Goal: Information Seeking & Learning: Learn about a topic

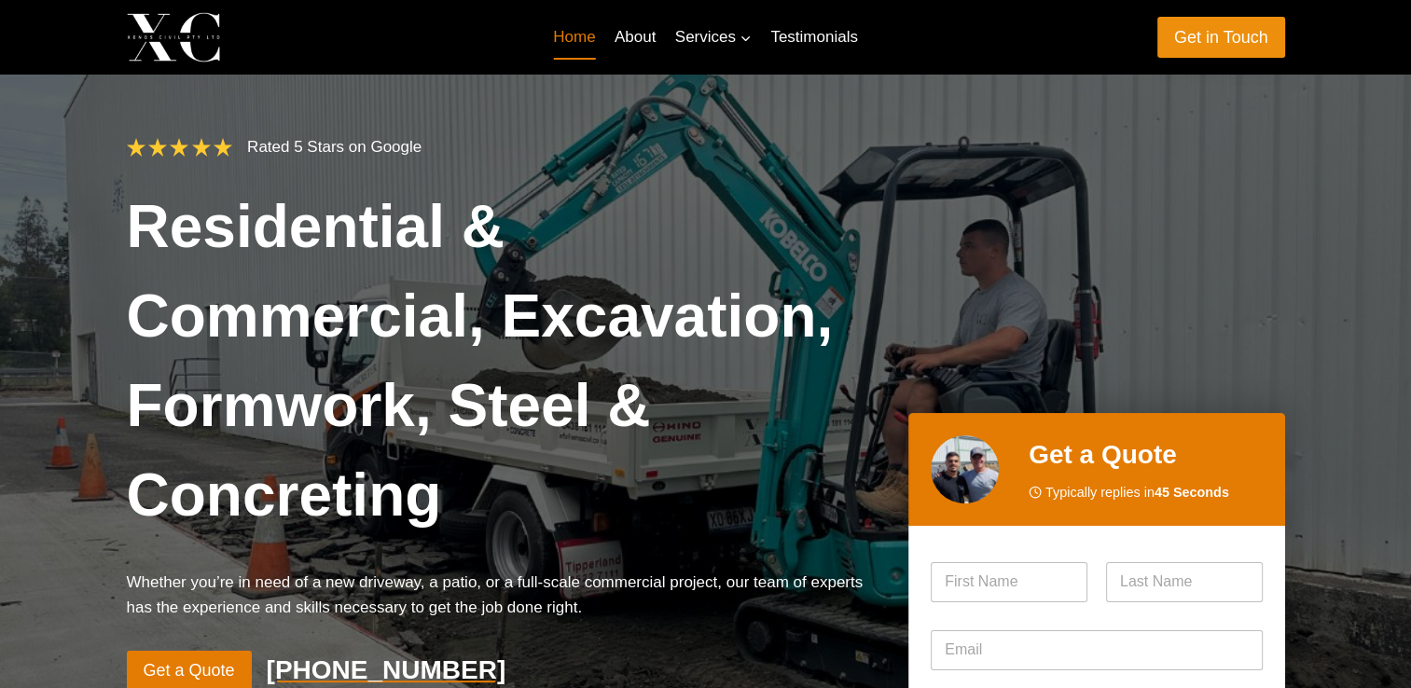
click at [1220, 36] on link "Get in Touch" at bounding box center [1221, 37] width 128 height 40
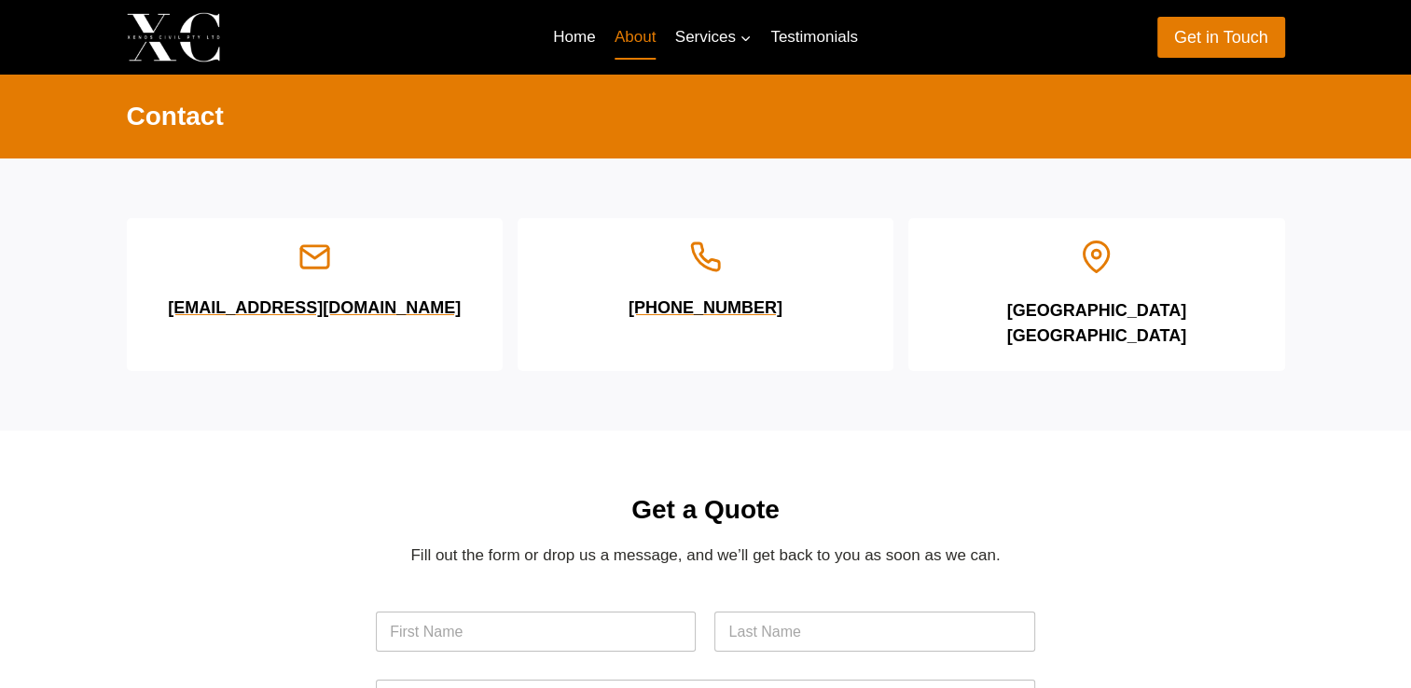
click at [636, 38] on link "About" at bounding box center [635, 37] width 61 height 45
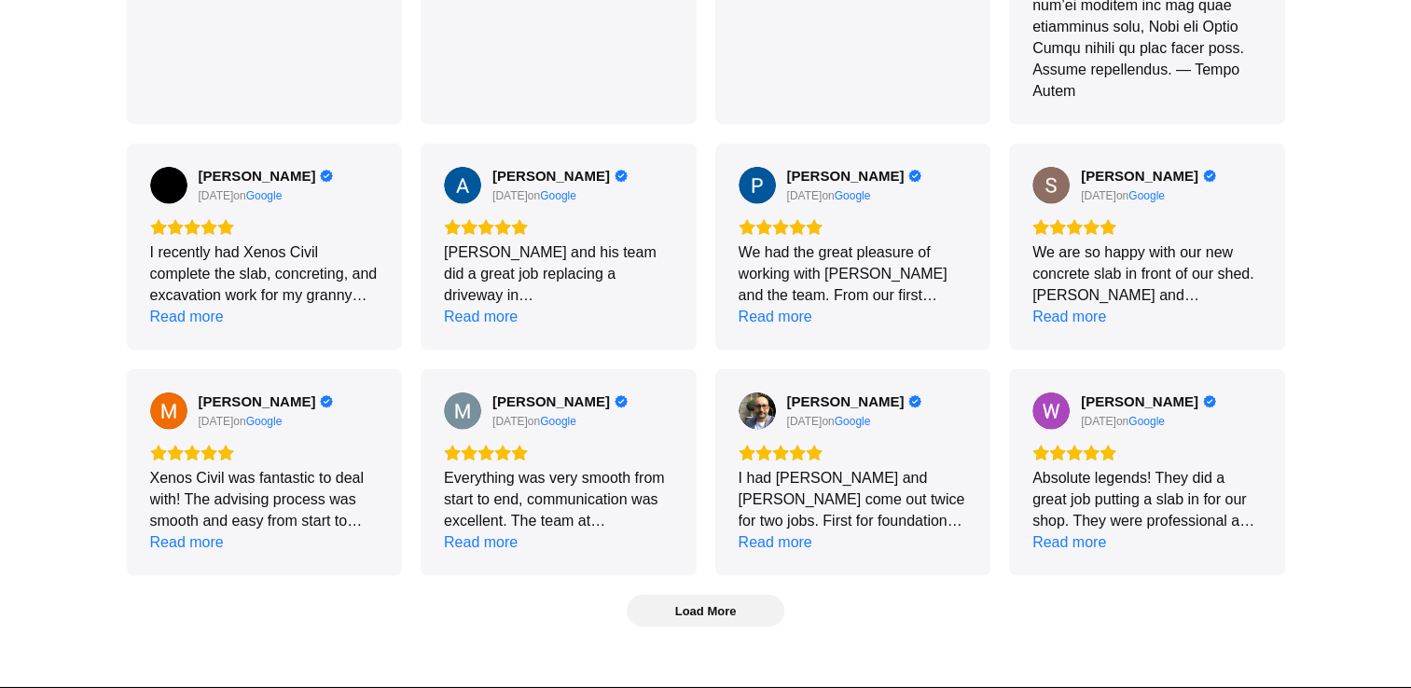
scroll to position [4569, 0]
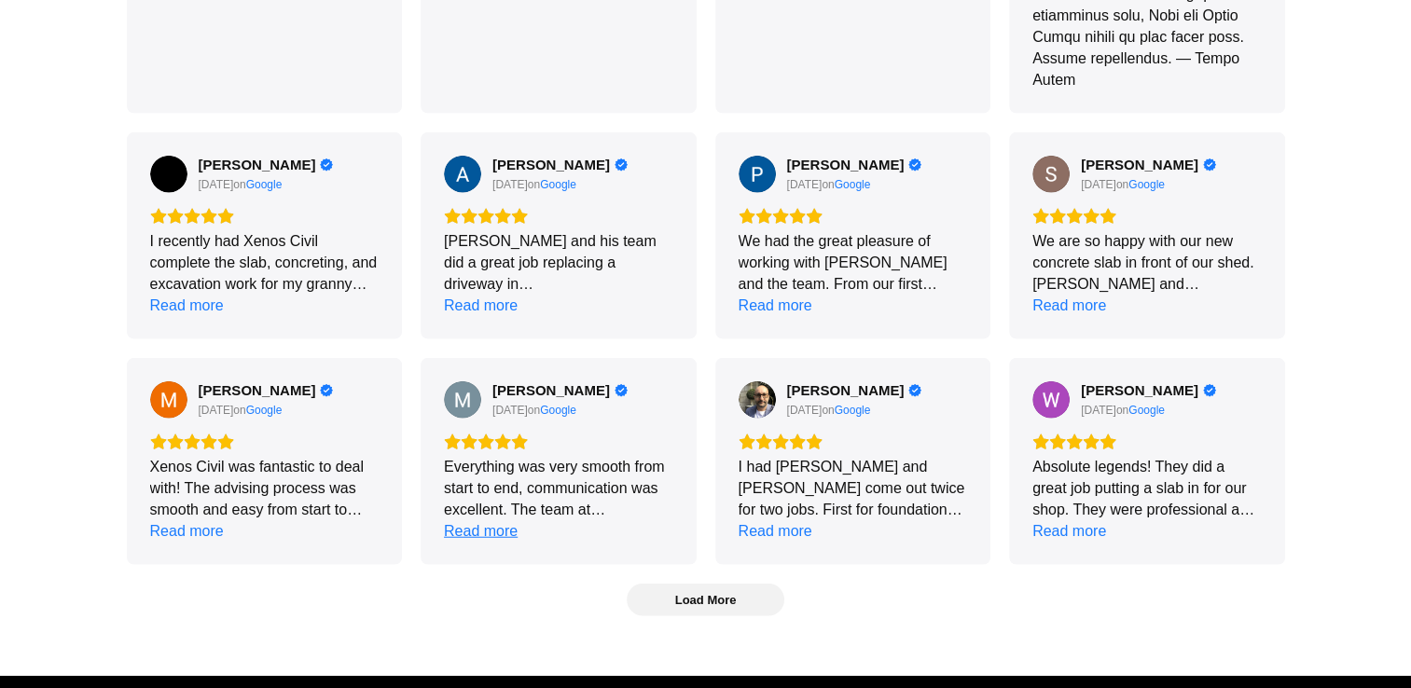
click at [490, 520] on div "Read more" at bounding box center [481, 530] width 74 height 21
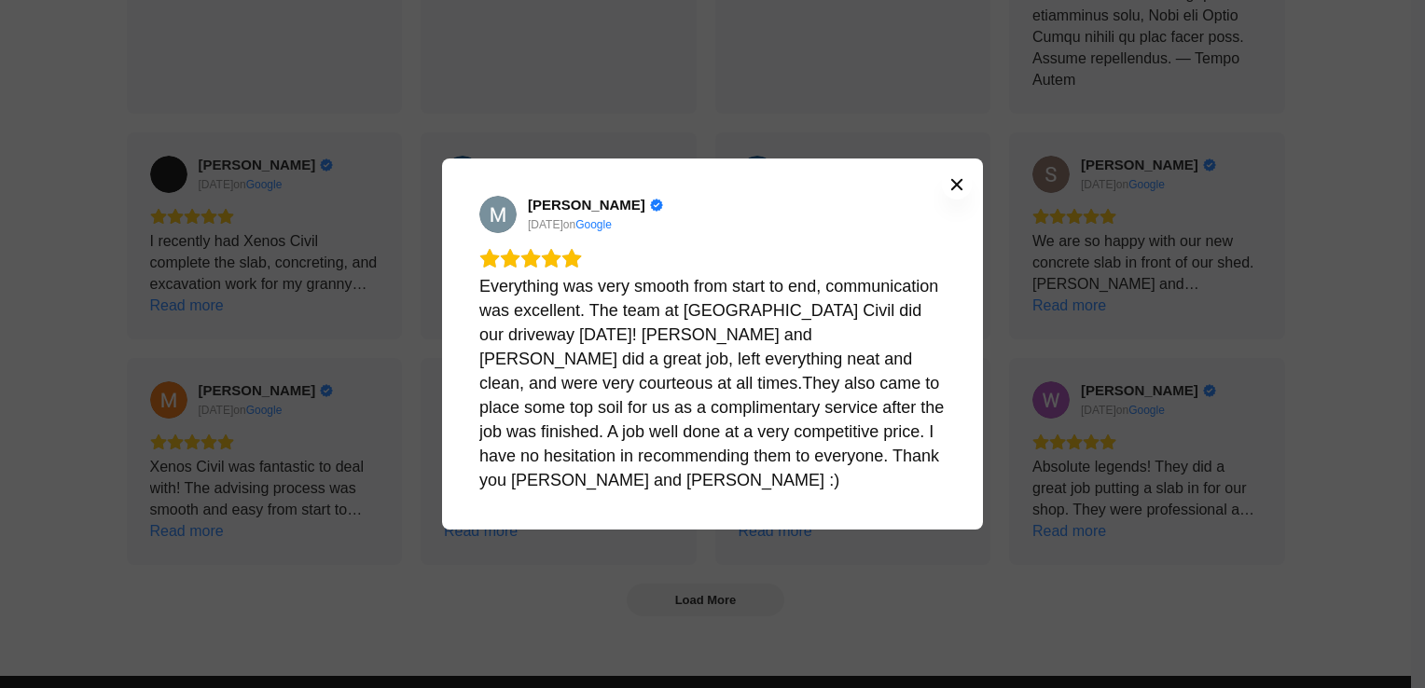
click at [955, 190] on icon "Close" at bounding box center [956, 184] width 11 height 11
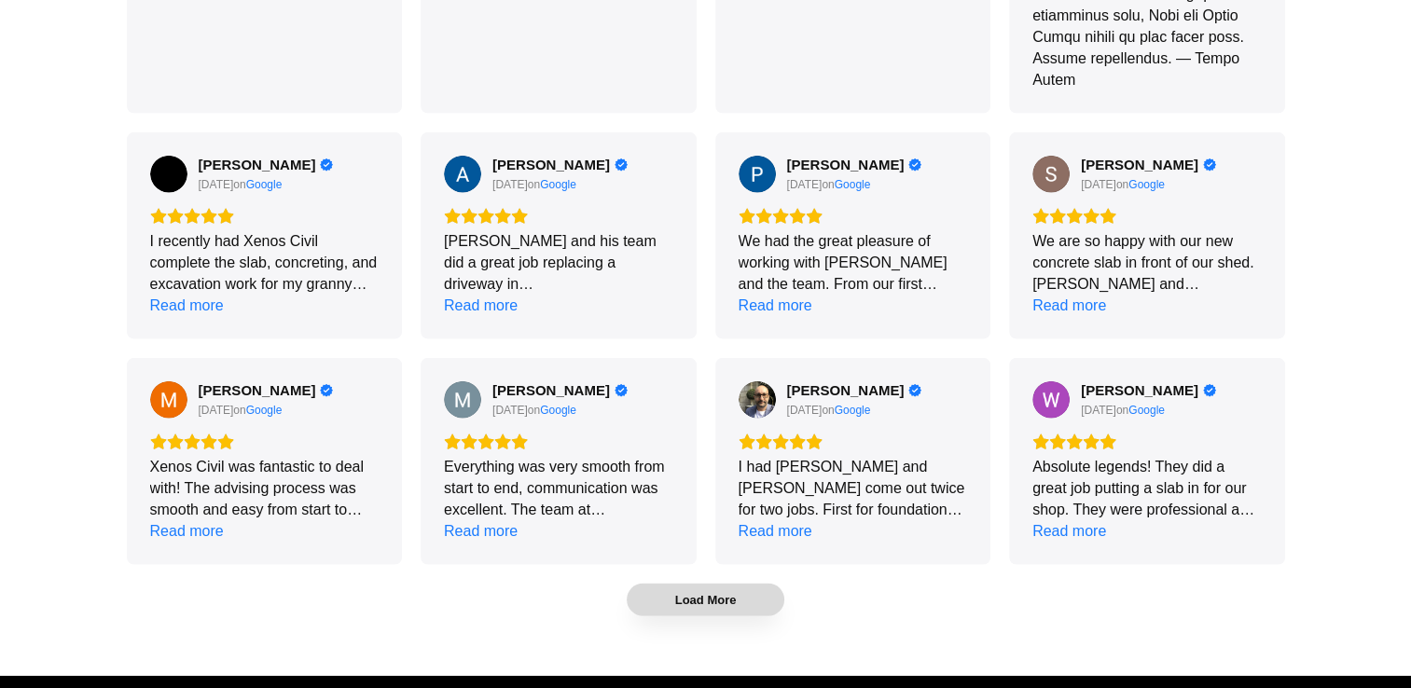
click at [691, 592] on span "Load More" at bounding box center [706, 600] width 62 height 16
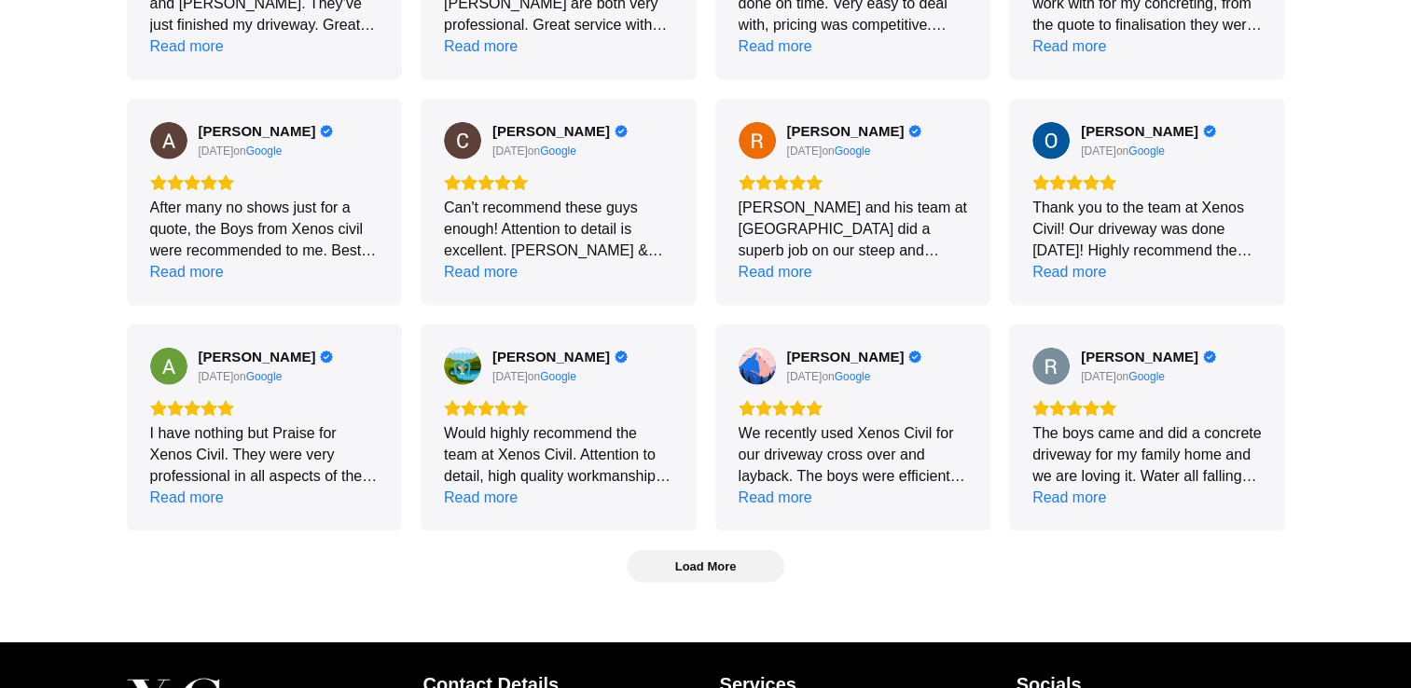
scroll to position [5315, 0]
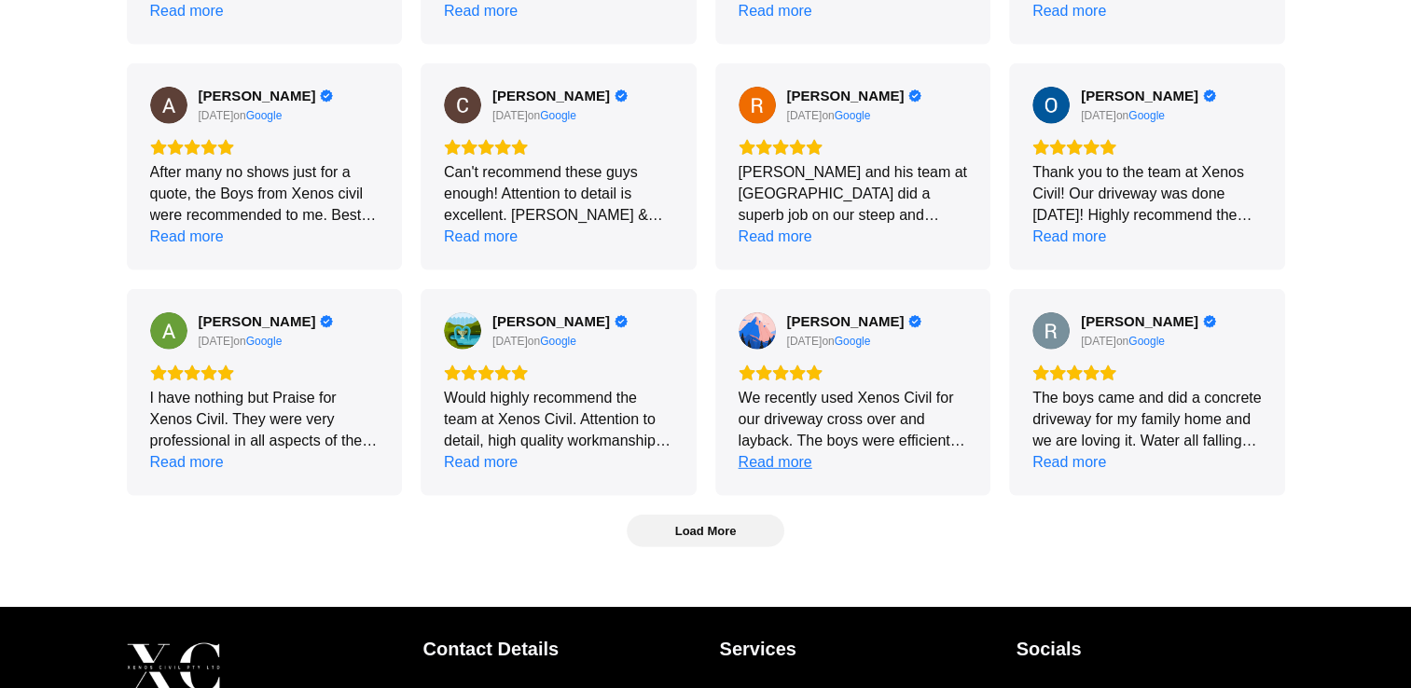
click at [791, 451] on div "Read more" at bounding box center [775, 461] width 74 height 21
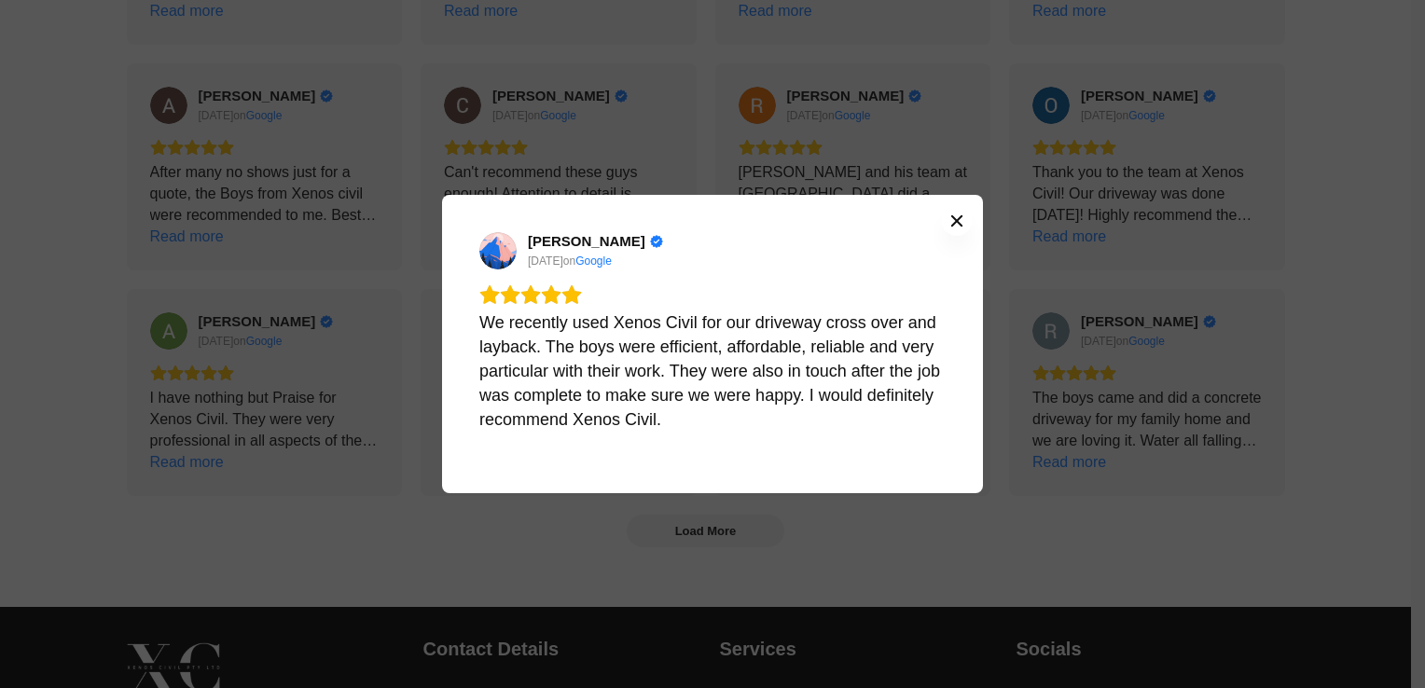
click at [959, 215] on icon "Close" at bounding box center [956, 221] width 15 height 15
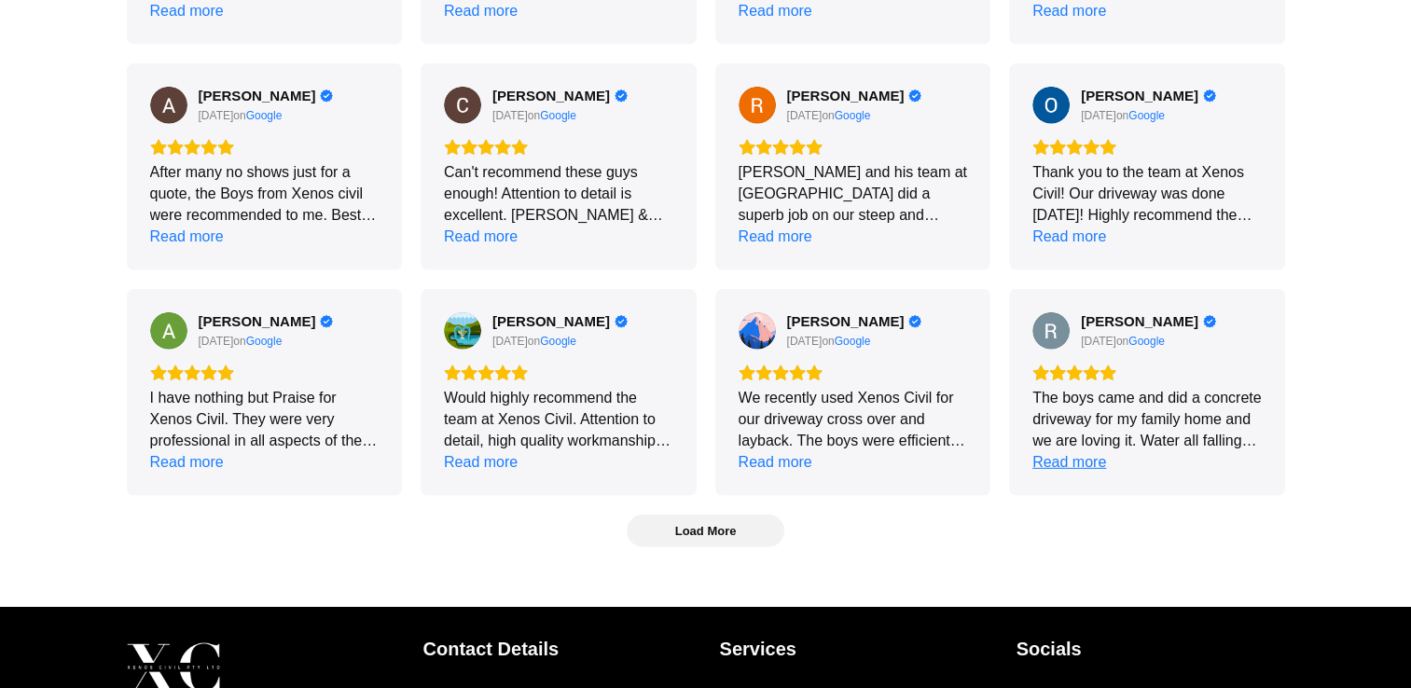
click at [1075, 451] on div "Read more" at bounding box center [1069, 461] width 74 height 21
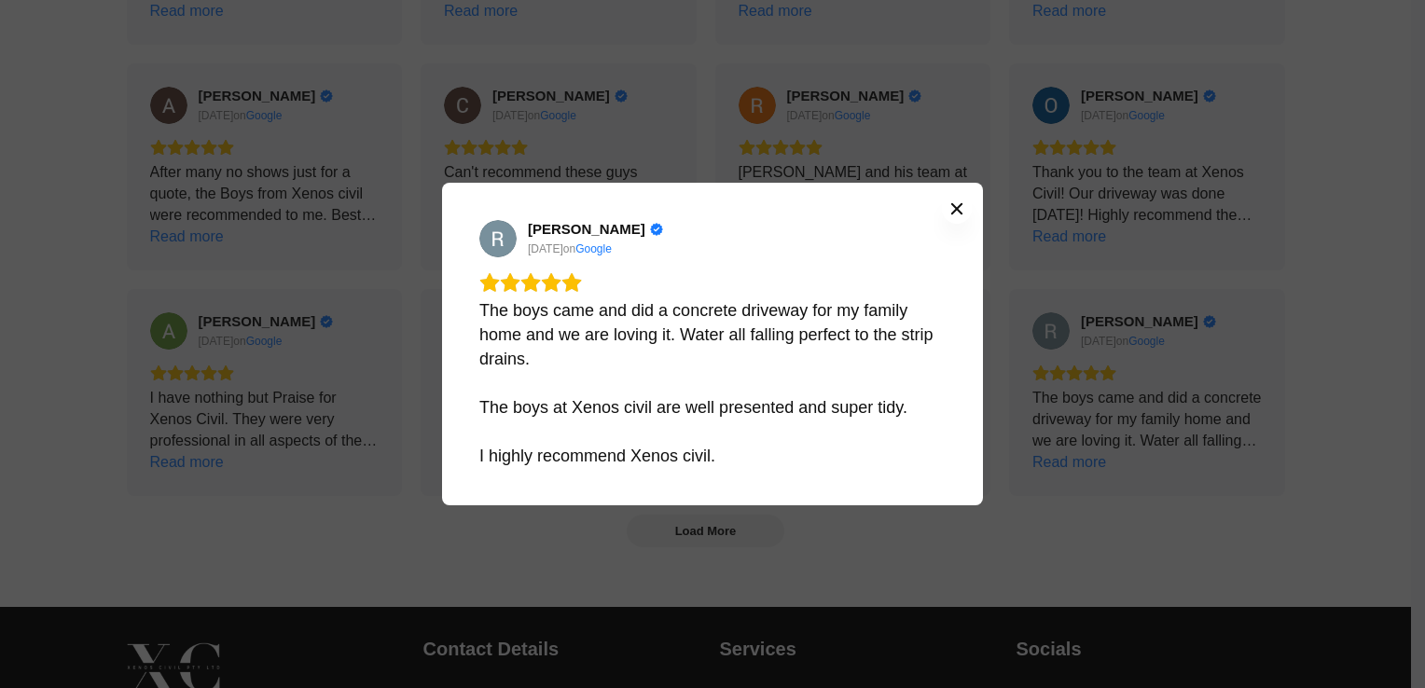
click at [955, 207] on icon "Close" at bounding box center [956, 208] width 11 height 11
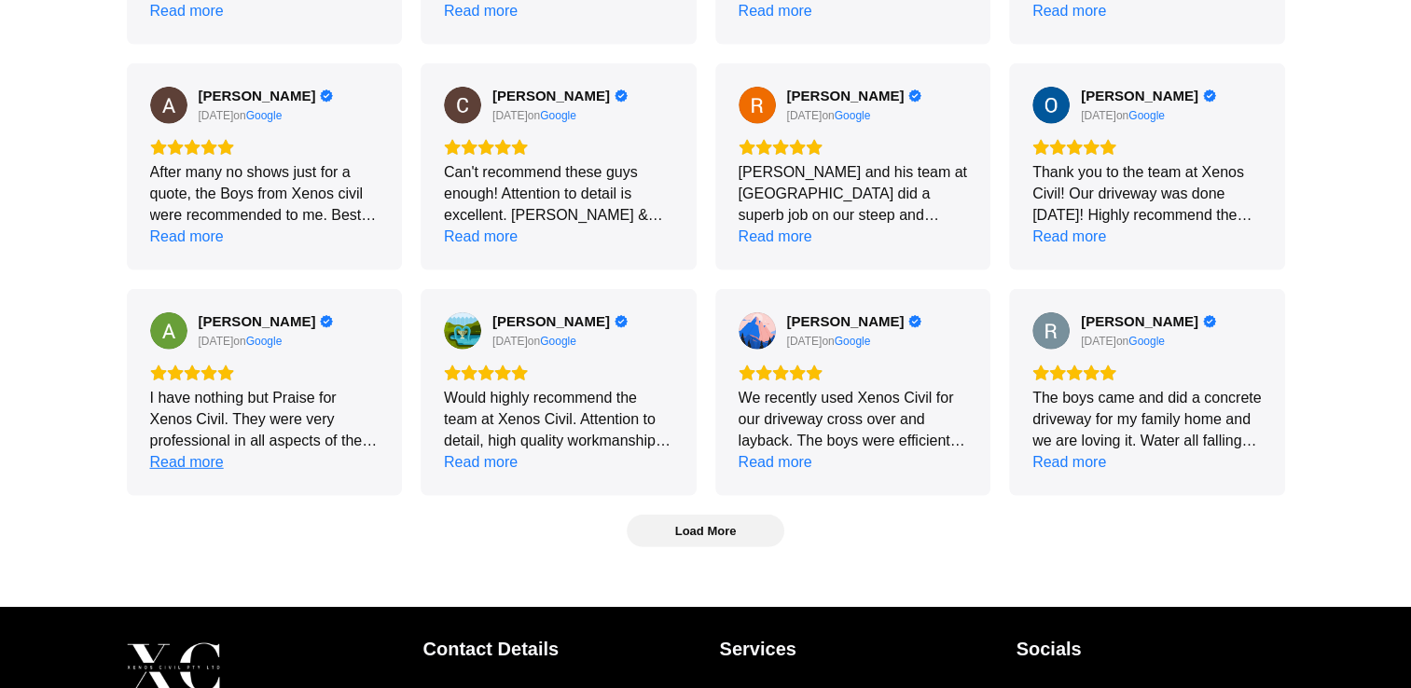
click at [180, 451] on div "Read more" at bounding box center [187, 461] width 74 height 21
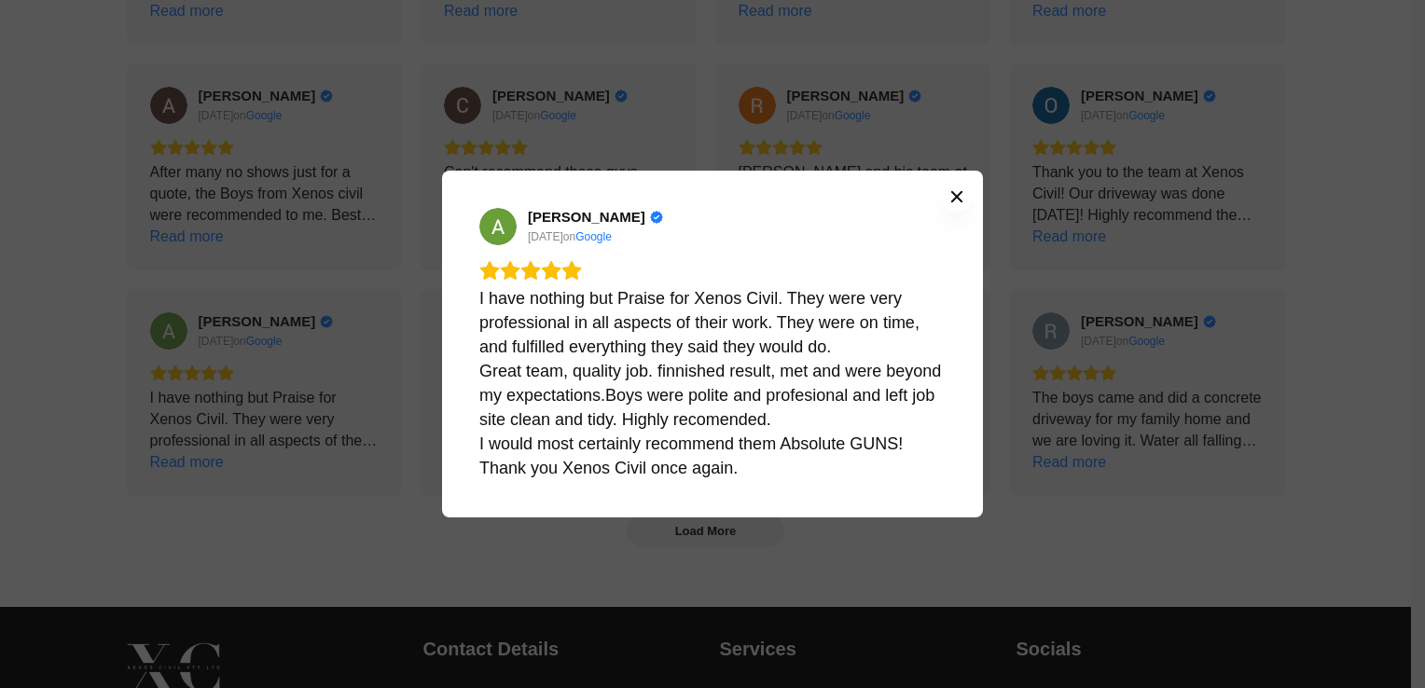
click at [957, 195] on icon "Close" at bounding box center [956, 196] width 11 height 11
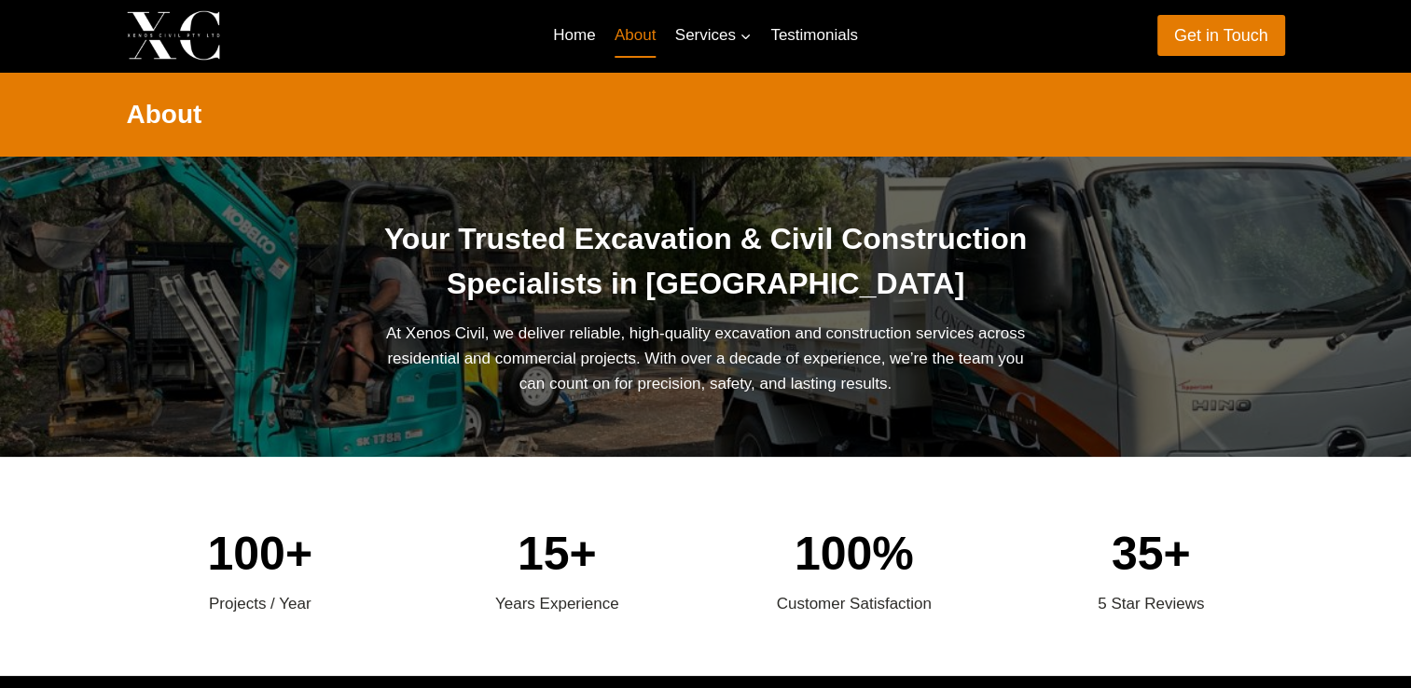
scroll to position [0, 0]
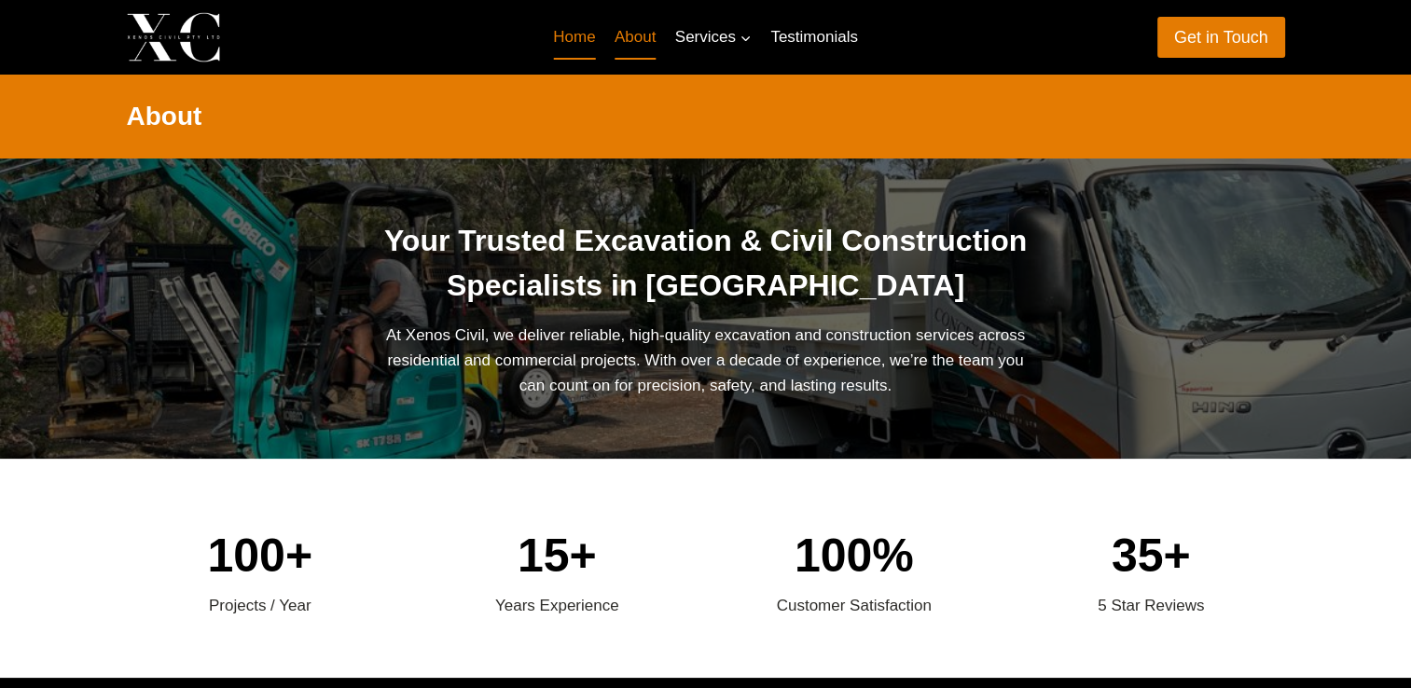
click at [573, 35] on link "Home" at bounding box center [575, 37] width 62 height 45
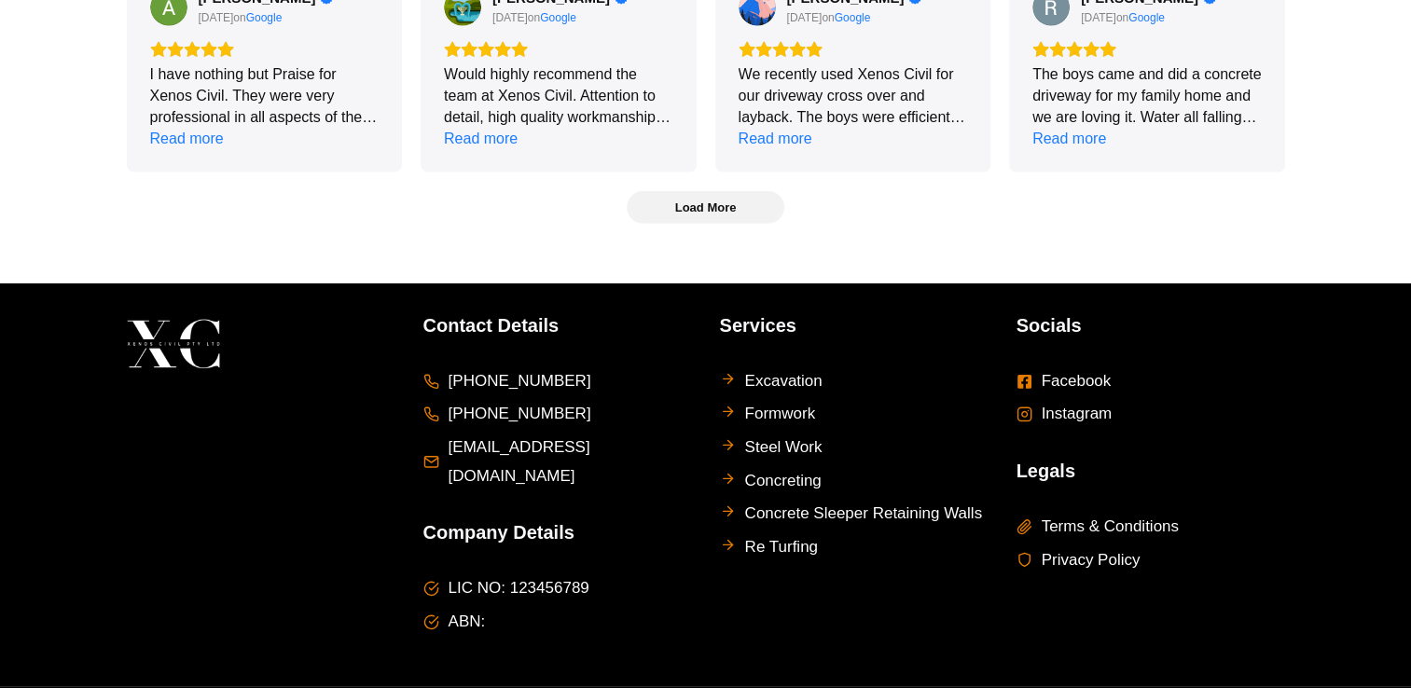
scroll to position [5640, 0]
